Goal: Transaction & Acquisition: Purchase product/service

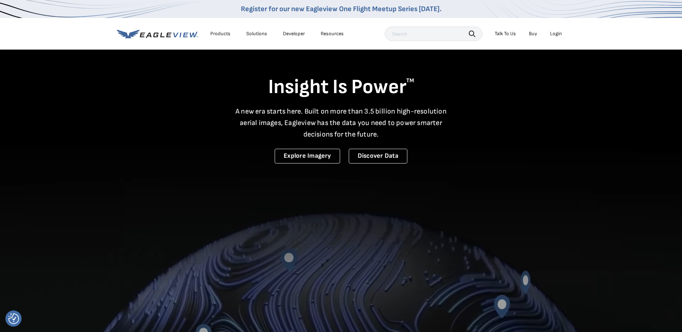
click at [564, 32] on li "Login" at bounding box center [556, 33] width 19 height 11
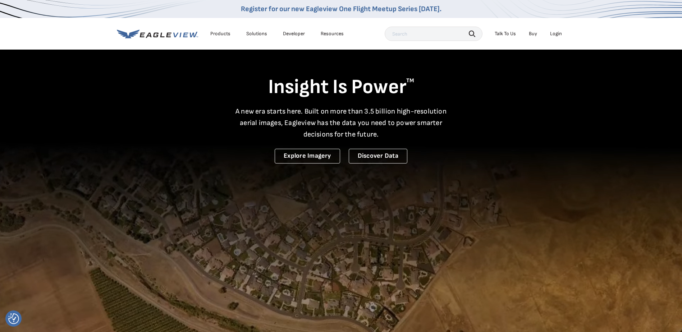
click at [562, 33] on div "Login" at bounding box center [556, 34] width 12 height 6
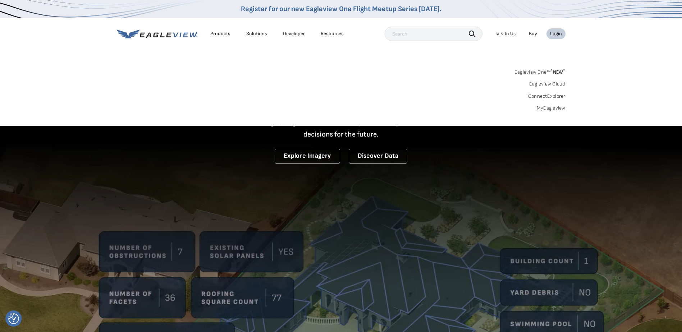
click at [557, 108] on link "MyEagleview" at bounding box center [551, 108] width 29 height 6
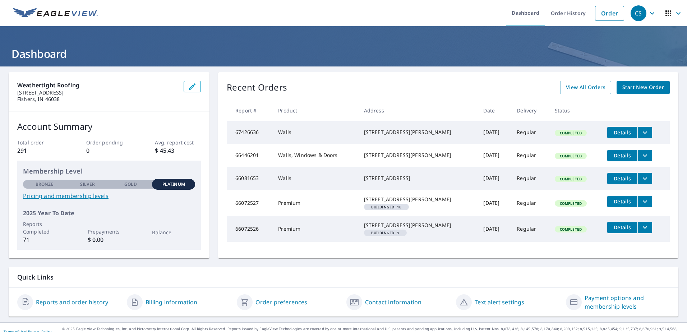
click at [643, 87] on span "Start New Order" at bounding box center [644, 87] width 42 height 9
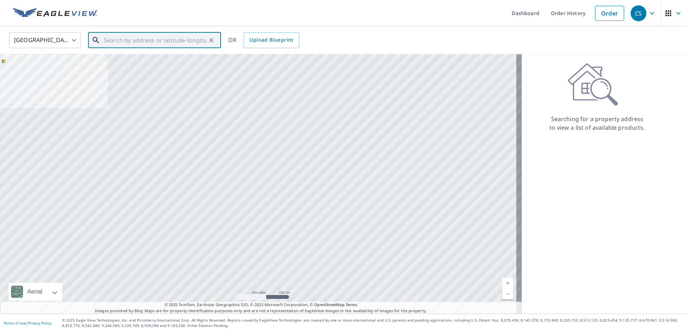
click at [174, 37] on input "text" at bounding box center [155, 40] width 102 height 20
paste input "2705 Elmwood Dr"
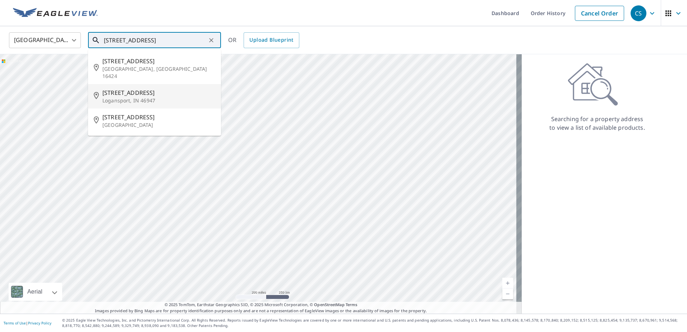
click at [141, 97] on p "Logansport, IN 46947" at bounding box center [158, 100] width 113 height 7
type input "2705 Elmwood Dr Logansport, IN 46947"
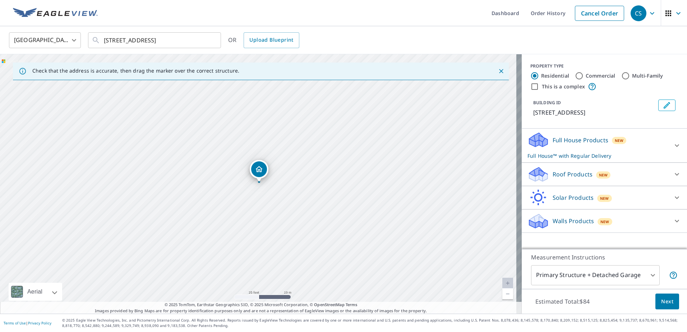
drag, startPoint x: 244, startPoint y: 168, endPoint x: 291, endPoint y: 91, distance: 90.0
click at [291, 91] on div "2705 Elmwood Dr Logansport, IN 46947" at bounding box center [261, 184] width 522 height 260
click at [561, 152] on p "Full House™ with Regular Delivery" at bounding box center [598, 156] width 141 height 8
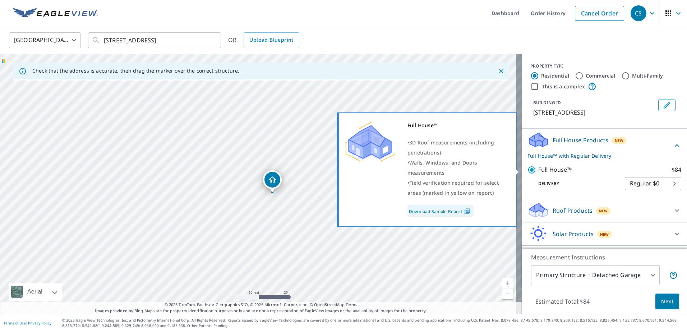
click at [529, 173] on input "Full House™ $84" at bounding box center [533, 170] width 11 height 9
checkbox input "false"
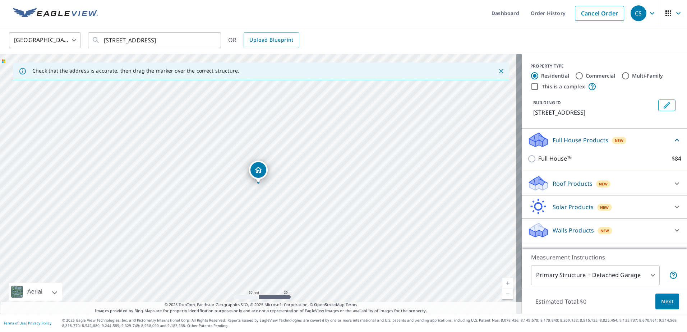
click at [540, 241] on div "Walls Products New Walls, Windows & Doors $61.25 Walls $40" at bounding box center [604, 230] width 165 height 23
click at [546, 228] on div "Walls Products New" at bounding box center [598, 230] width 141 height 17
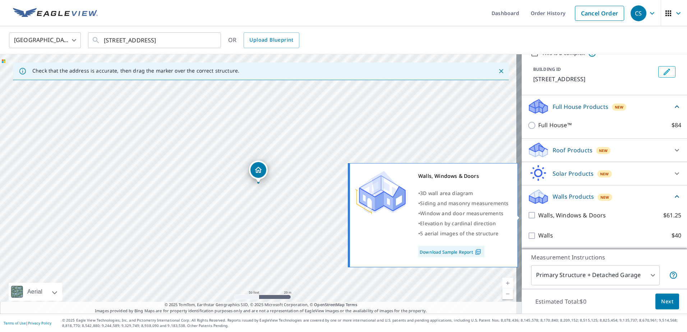
click at [532, 216] on input "Walls, Windows & Doors $61.25" at bounding box center [533, 215] width 11 height 9
checkbox input "true"
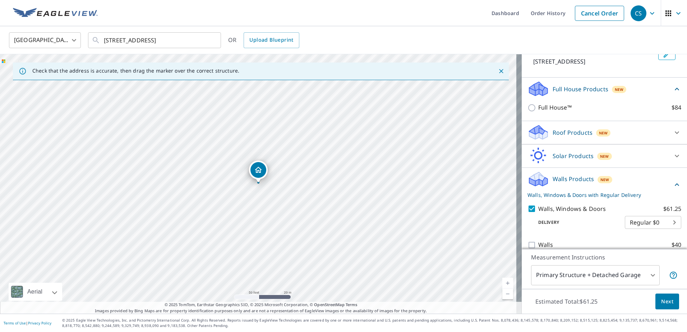
scroll to position [60, 0]
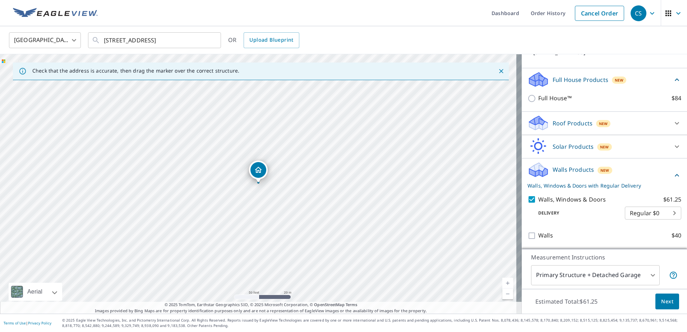
click at [622, 277] on body "CS CS Dashboard Order History Cancel Order CS United States US ​ 2705 Elmwood D…" at bounding box center [343, 166] width 687 height 332
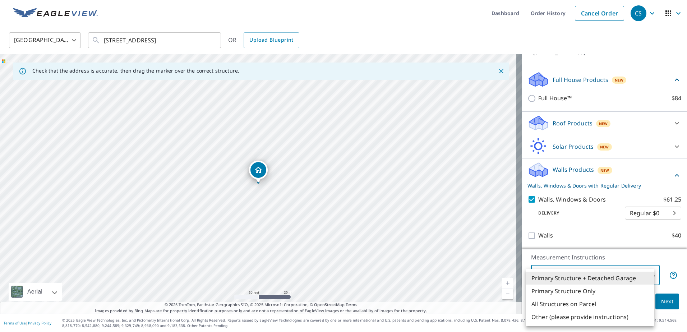
click at [594, 290] on li "Primary Structure Only" at bounding box center [590, 291] width 129 height 13
type input "2"
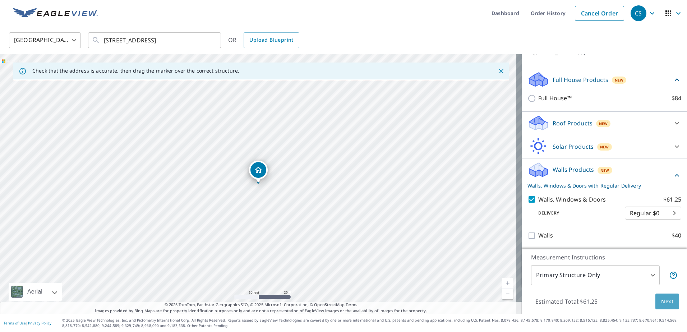
click at [662, 300] on span "Next" at bounding box center [668, 301] width 12 height 9
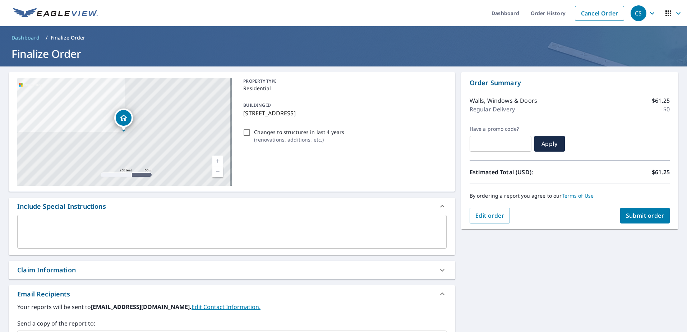
click at [634, 214] on span "Submit order" at bounding box center [645, 216] width 38 height 8
checkbox input "true"
